Goal: Find specific page/section: Find specific page/section

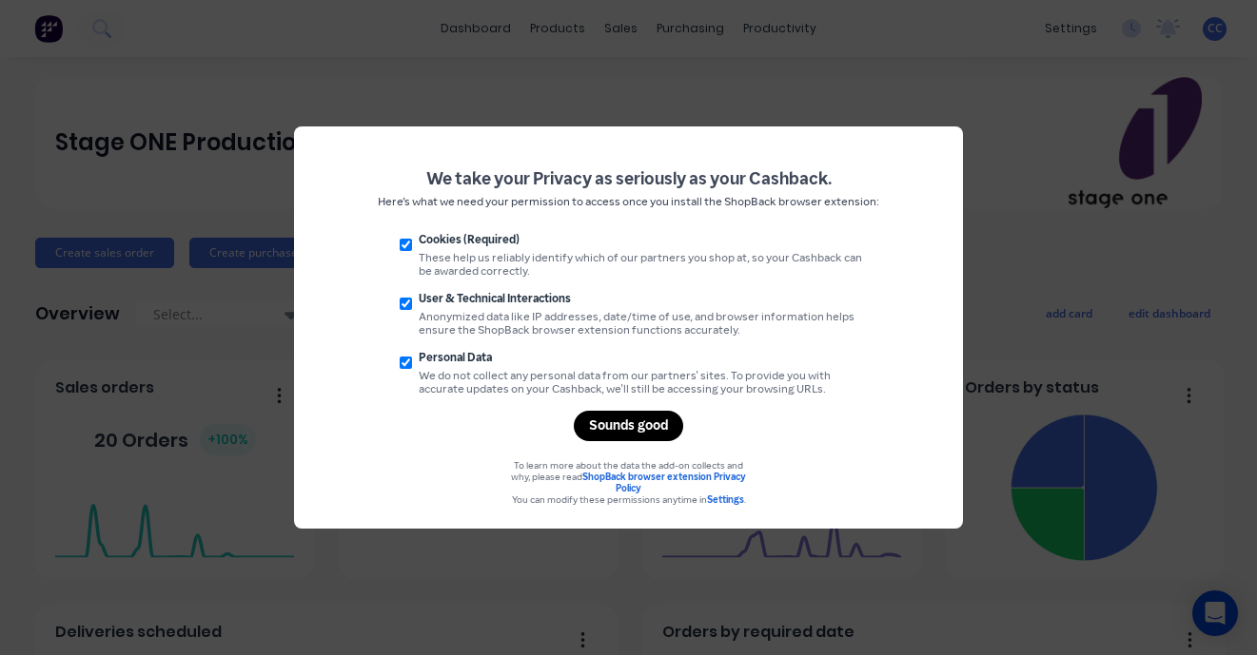
click at [641, 441] on div "Sounds good" at bounding box center [628, 426] width 109 height 30
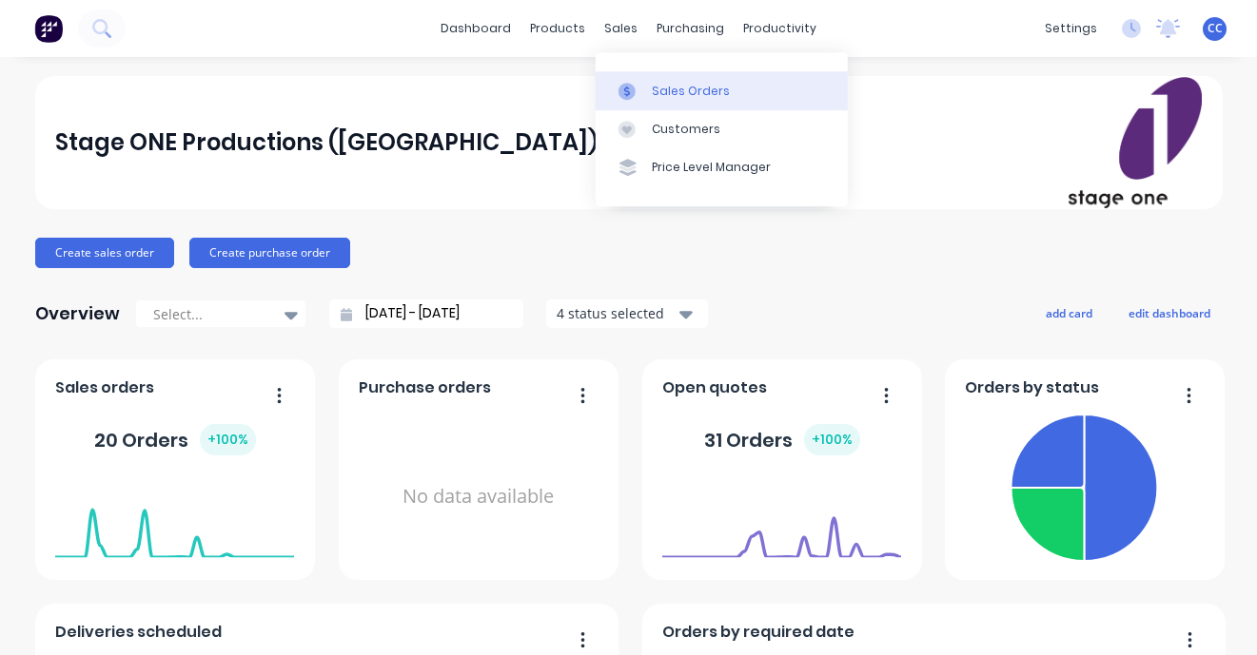
click at [666, 90] on div "Sales Orders" at bounding box center [691, 91] width 78 height 17
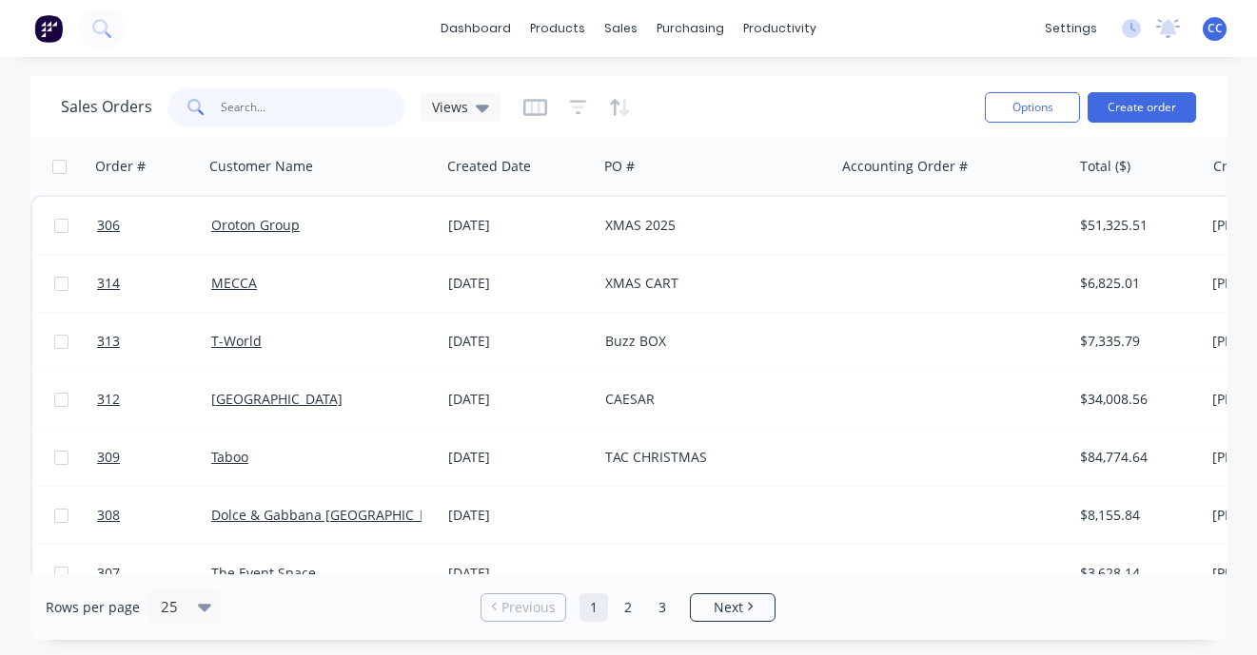
click at [305, 110] on input "text" at bounding box center [313, 107] width 185 height 38
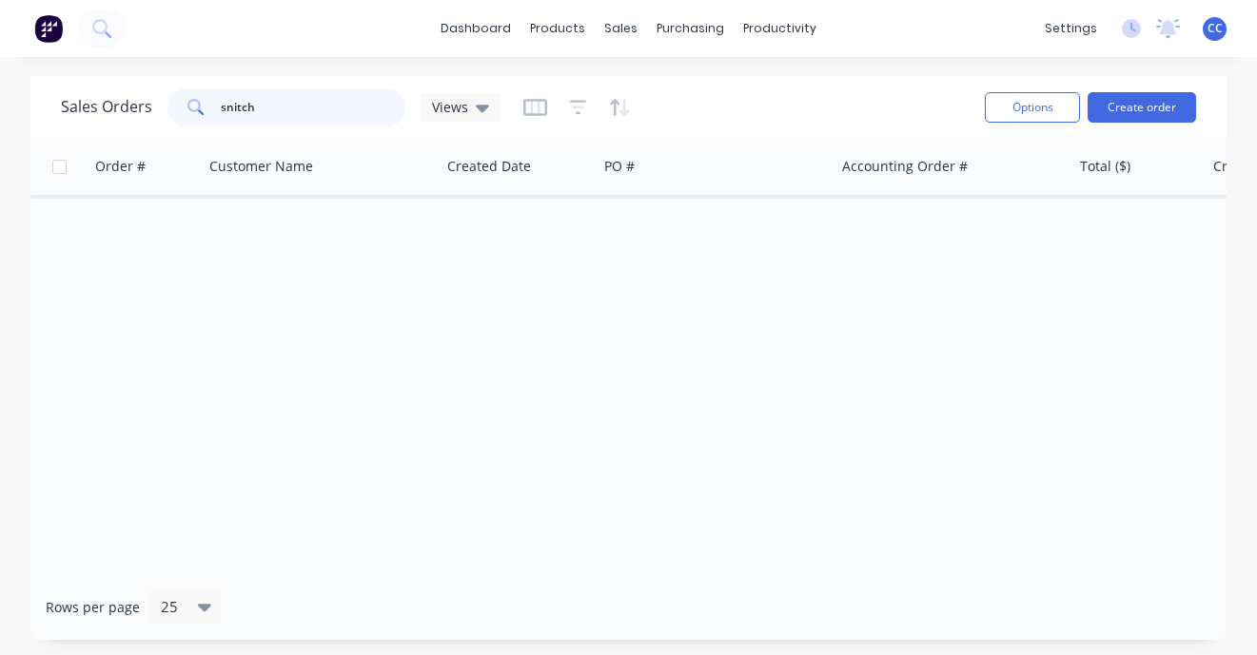
drag, startPoint x: 269, startPoint y: 97, endPoint x: 197, endPoint y: 95, distance: 72.3
click at [221, 95] on input "snitch" at bounding box center [313, 107] width 185 height 38
type input "m"
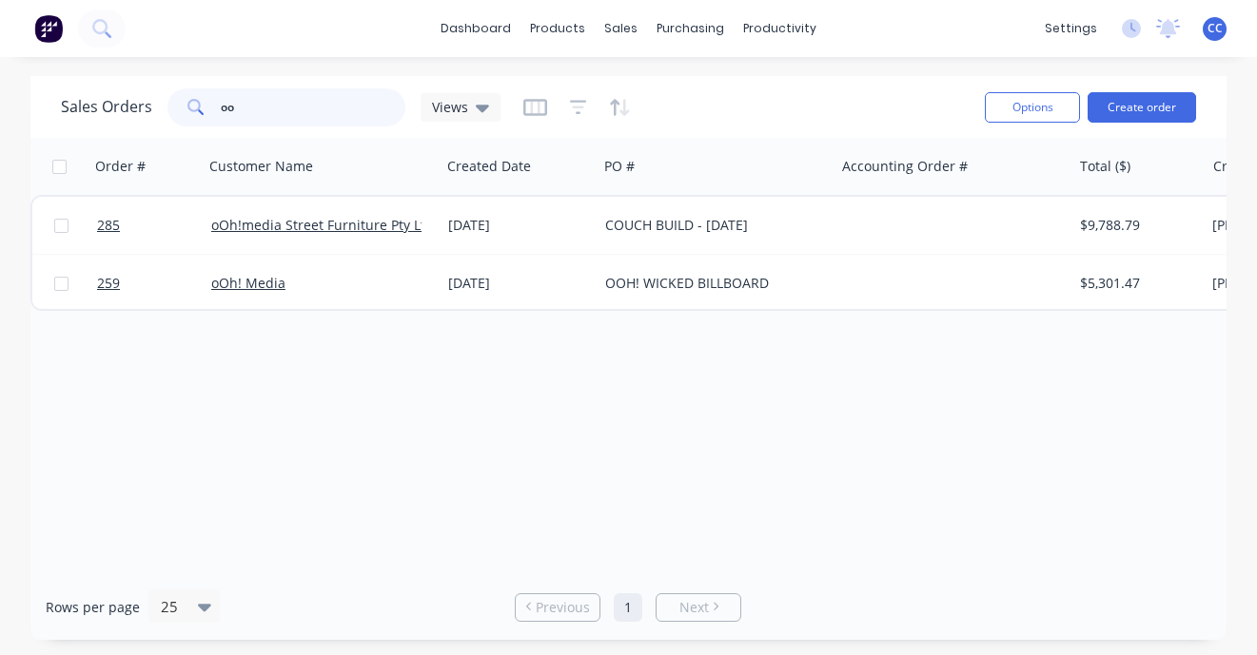
type input "o"
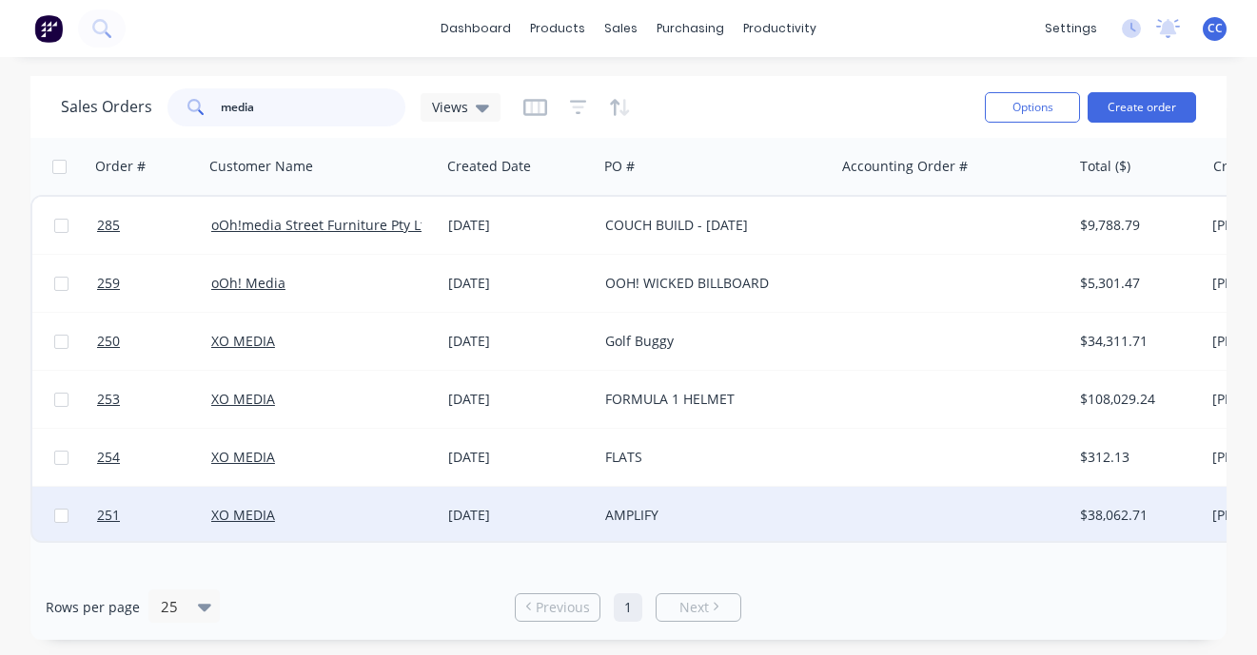
scroll to position [0, 1]
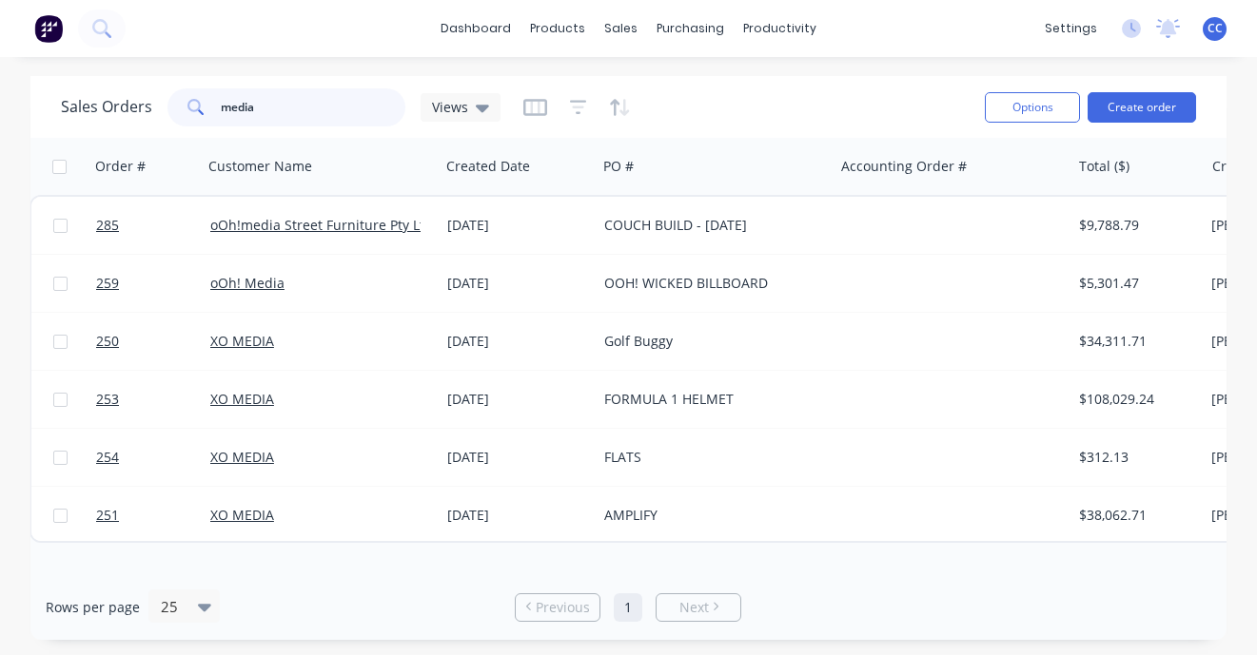
drag, startPoint x: 291, startPoint y: 104, endPoint x: 183, endPoint y: 101, distance: 108.5
click at [221, 101] on input "media" at bounding box center [313, 107] width 185 height 38
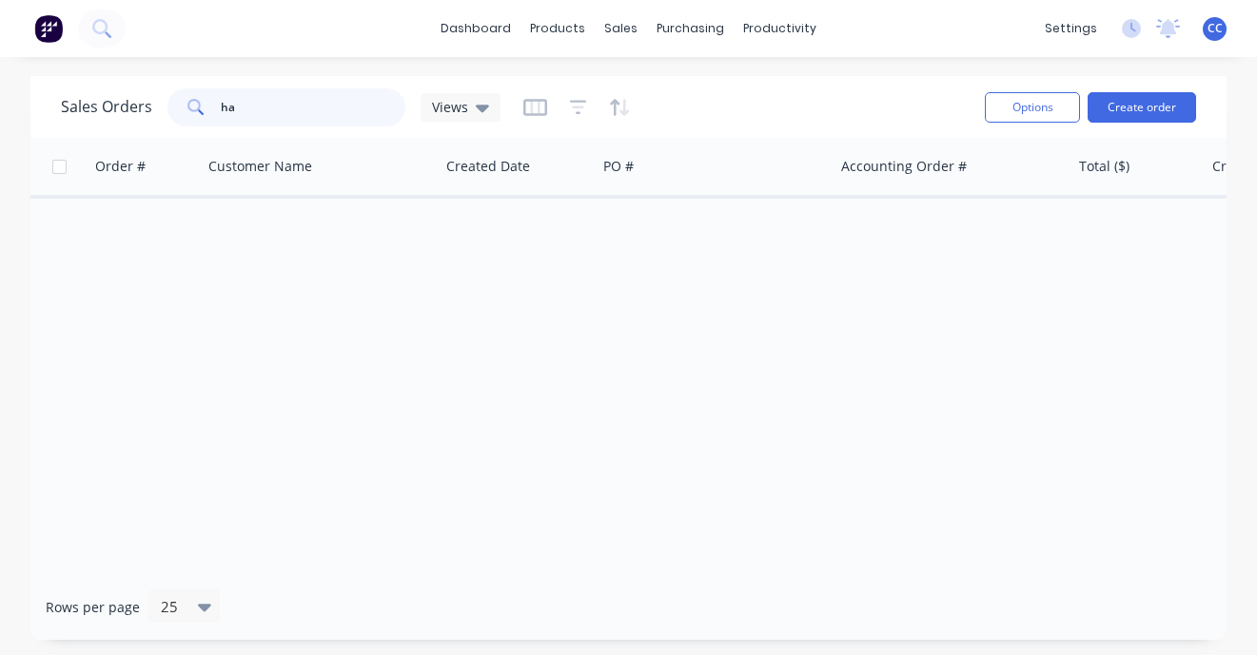
type input "h"
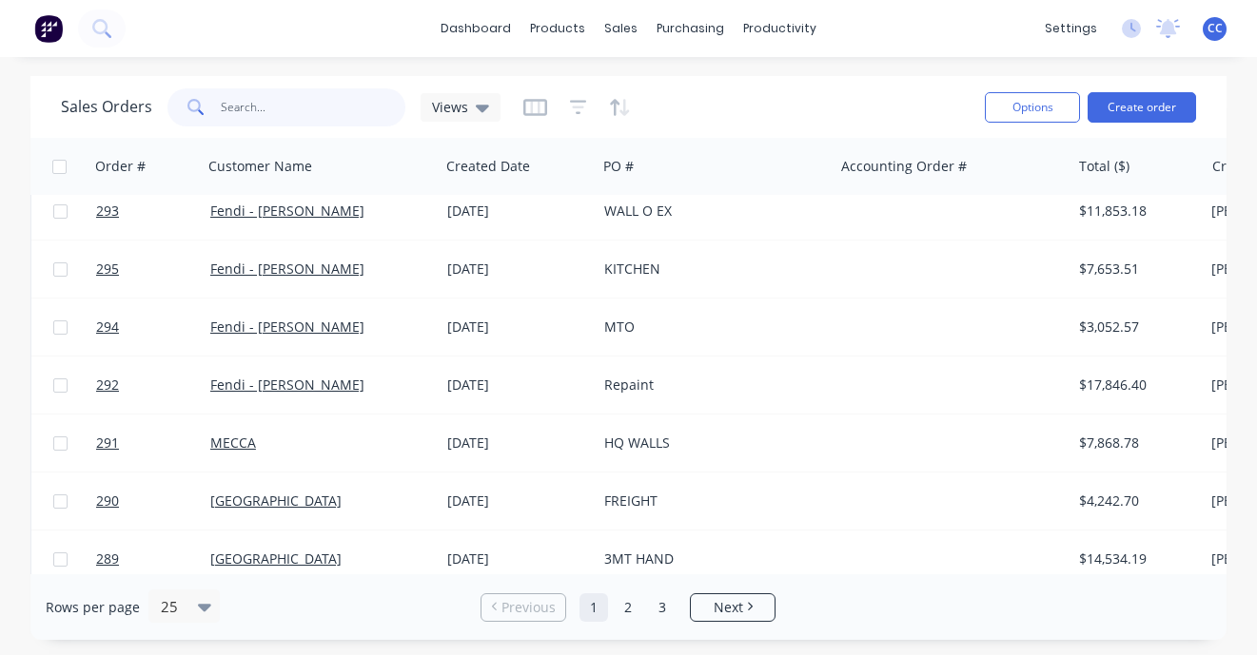
scroll to position [1071, 1]
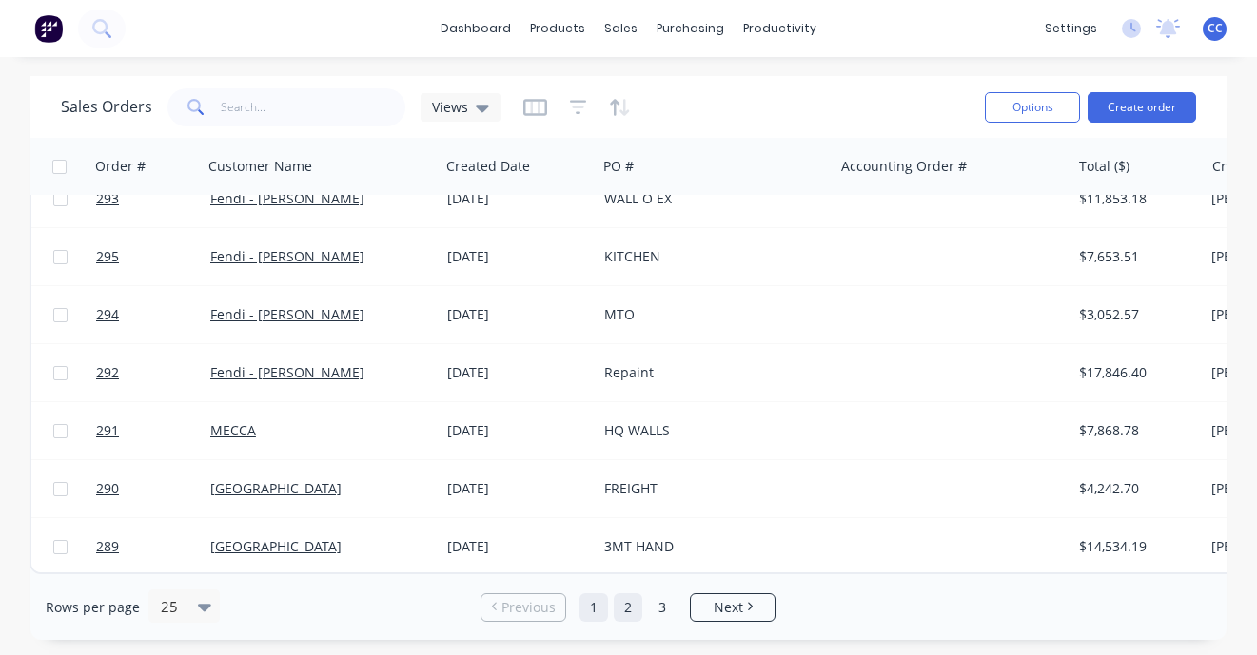
click at [631, 614] on link "2" at bounding box center [628, 608] width 29 height 29
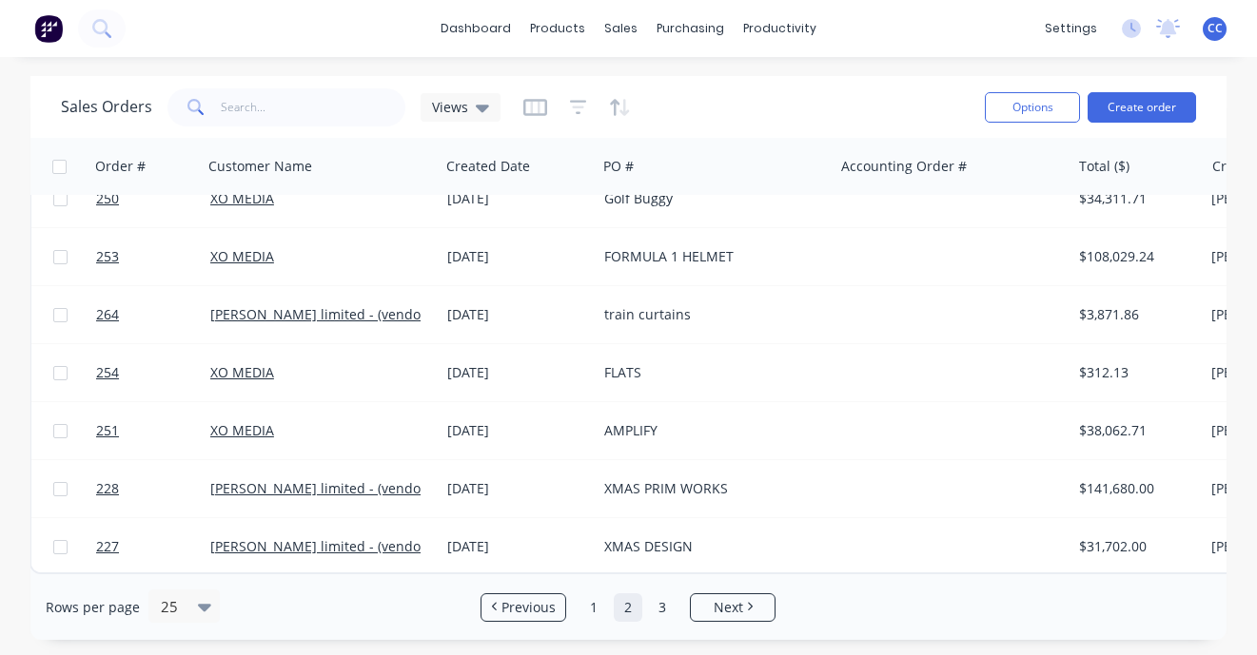
scroll to position [1071, 0]
click at [665, 608] on link "3" at bounding box center [662, 608] width 29 height 29
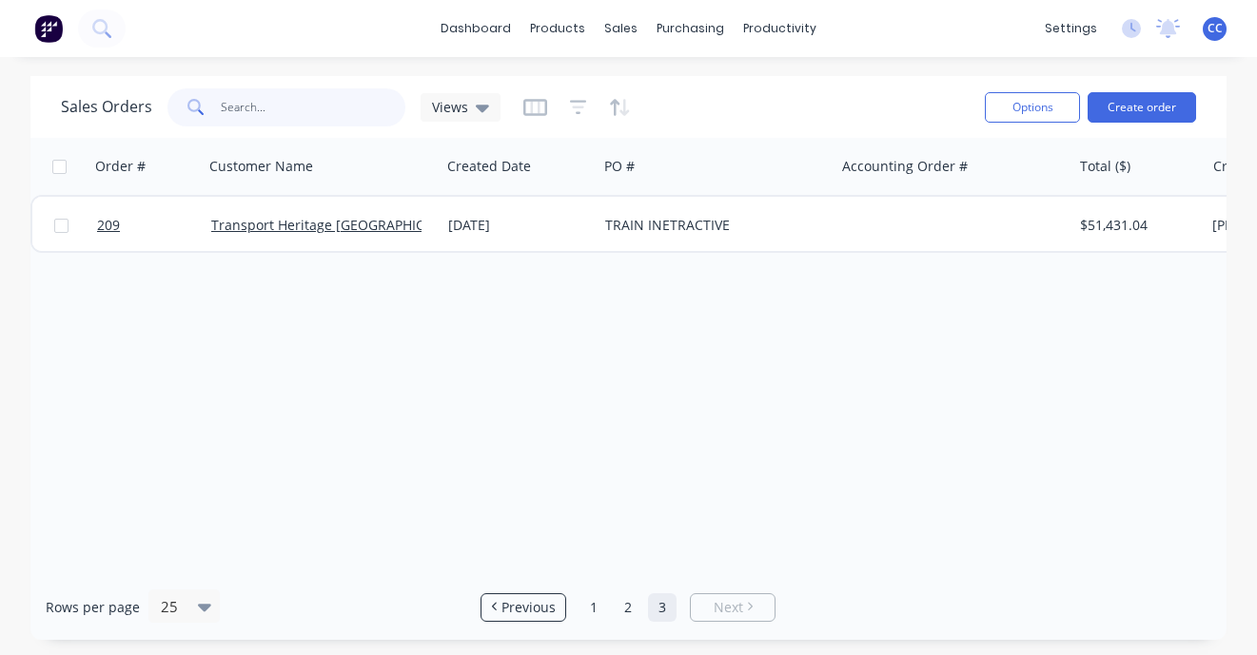
click at [240, 111] on input "text" at bounding box center [313, 107] width 185 height 38
type input "ooh"
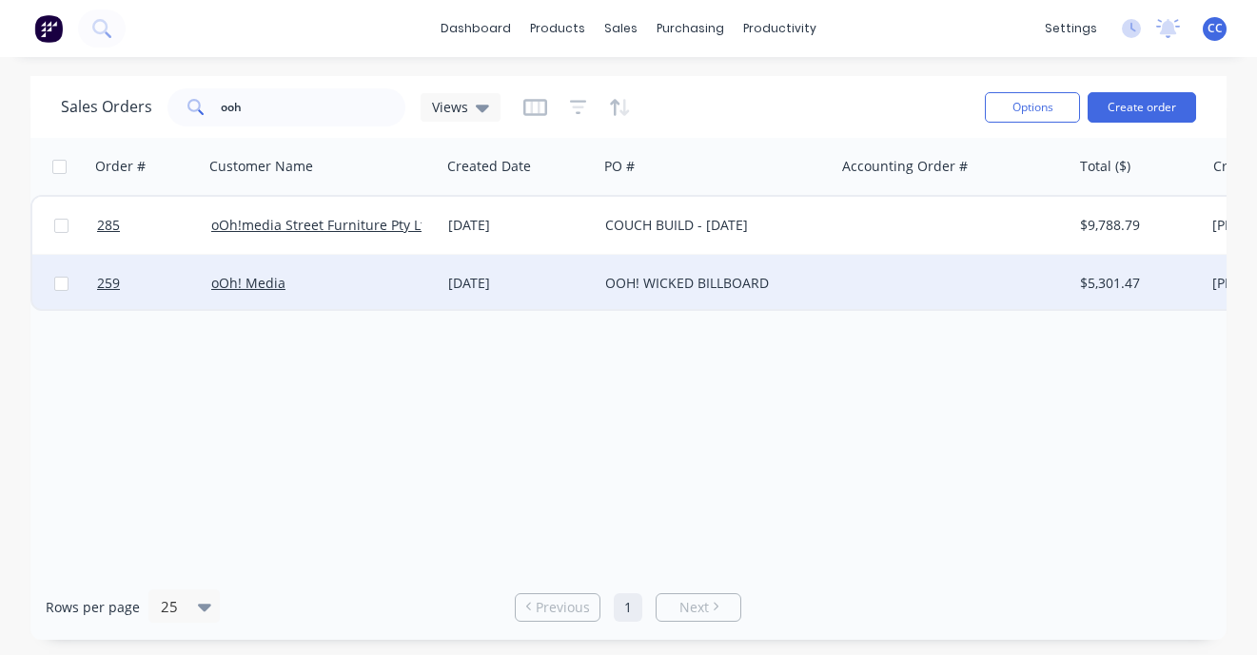
click at [661, 278] on div "OOH! WICKED BILLBOARD" at bounding box center [710, 283] width 211 height 19
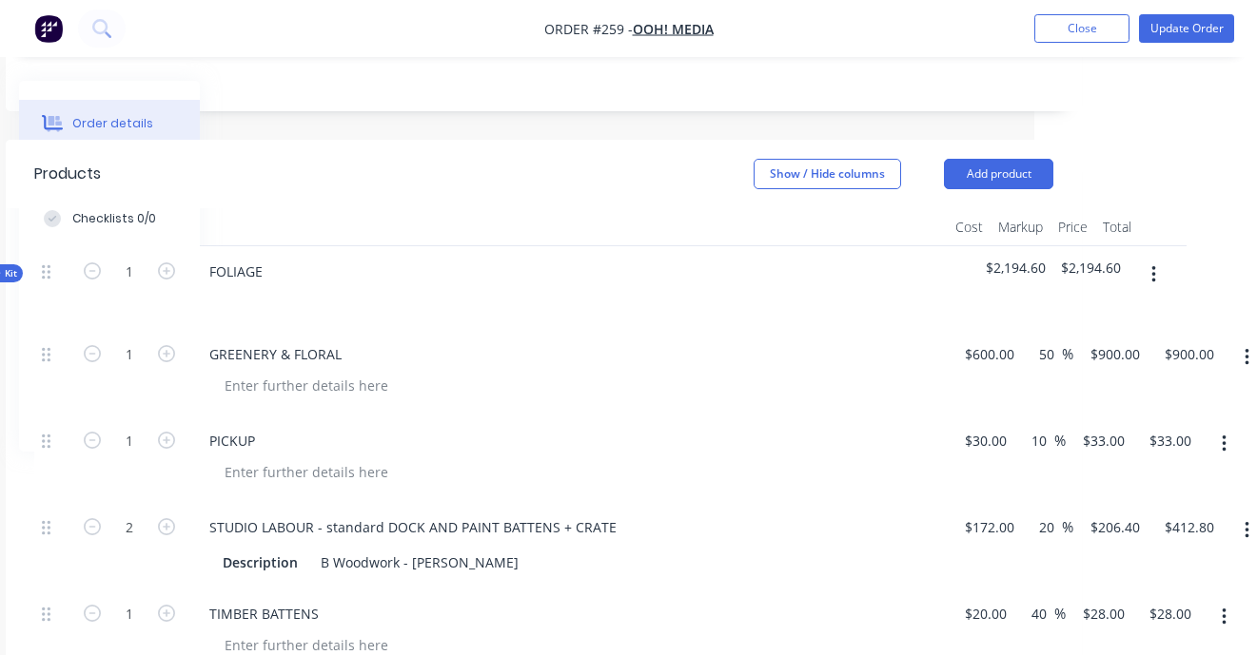
scroll to position [446, 266]
